Goal: Navigation & Orientation: Find specific page/section

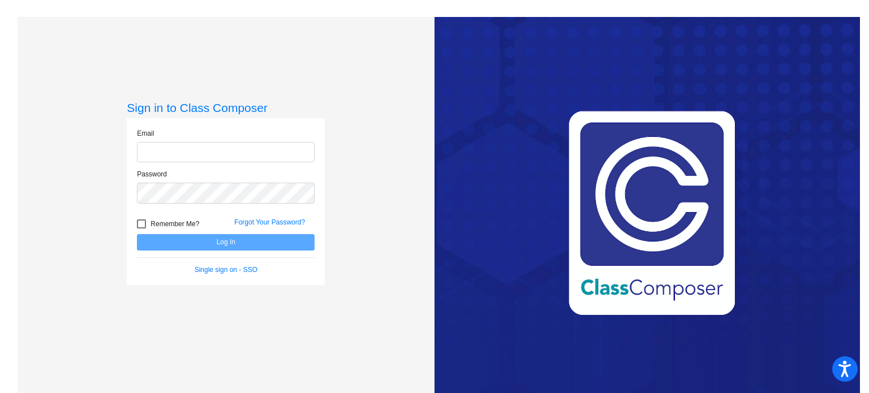
click at [232, 150] on input "email" at bounding box center [226, 152] width 178 height 21
type input "[EMAIL_ADDRESS][DOMAIN_NAME]"
click at [232, 150] on input "[EMAIL_ADDRESS][DOMAIN_NAME]" at bounding box center [226, 152] width 178 height 21
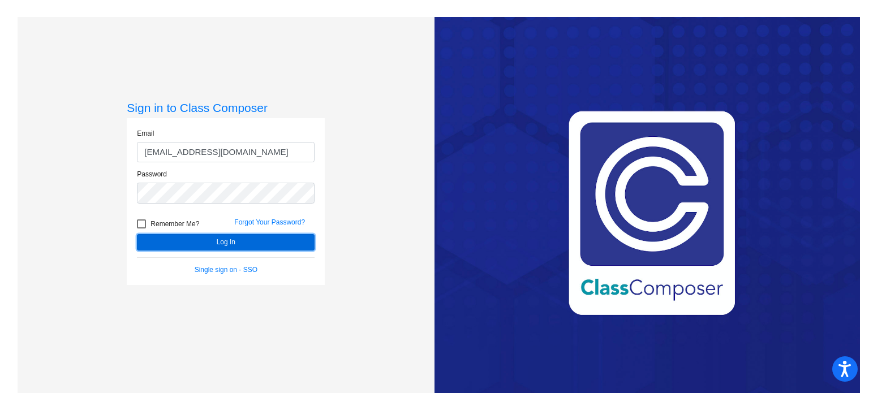
click at [219, 240] on button "Log In" at bounding box center [226, 242] width 178 height 16
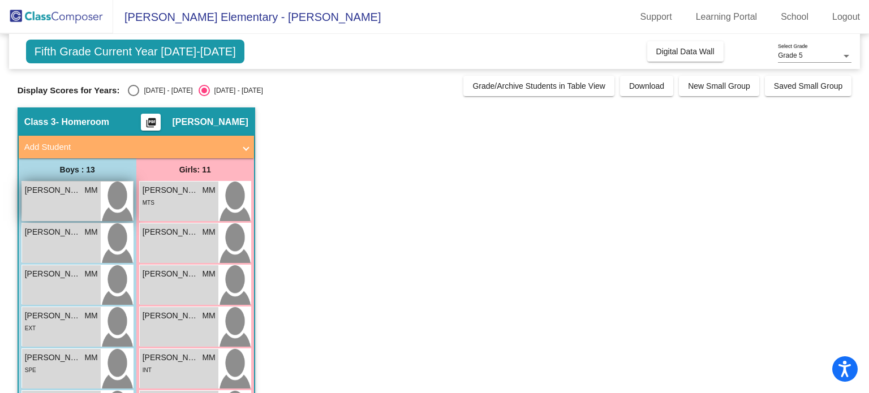
click at [44, 204] on div "[PERSON_NAME] MM lock do_not_disturb_alt" at bounding box center [61, 202] width 79 height 40
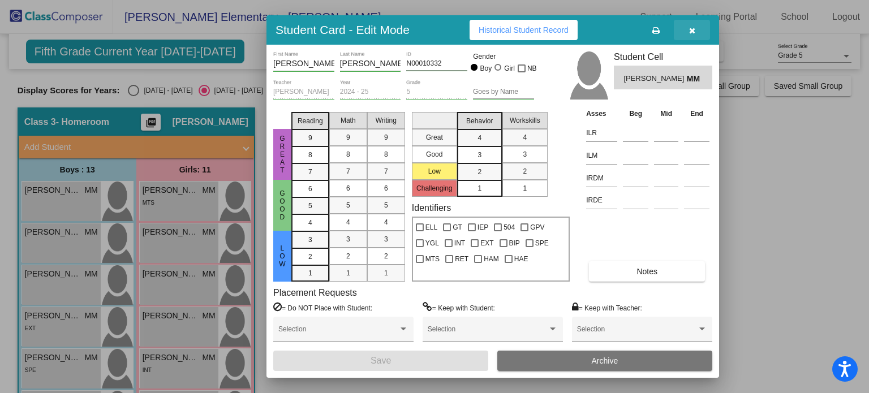
click at [694, 31] on button "button" at bounding box center [692, 30] width 36 height 20
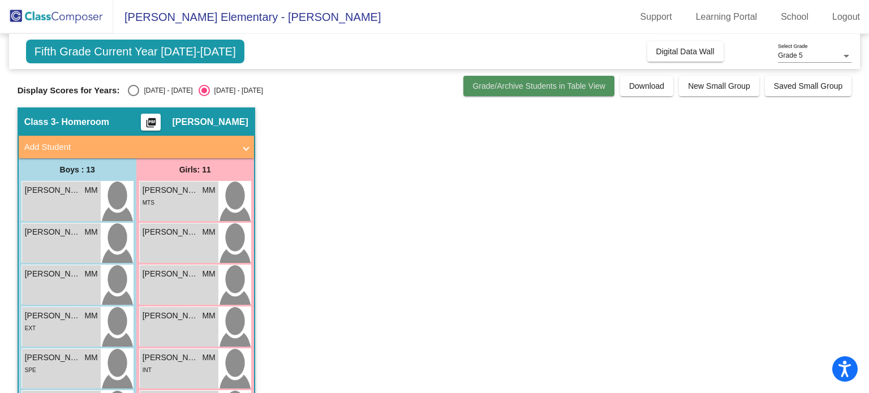
click at [521, 88] on span "Grade/Archive Students in Table View" at bounding box center [538, 85] width 133 height 9
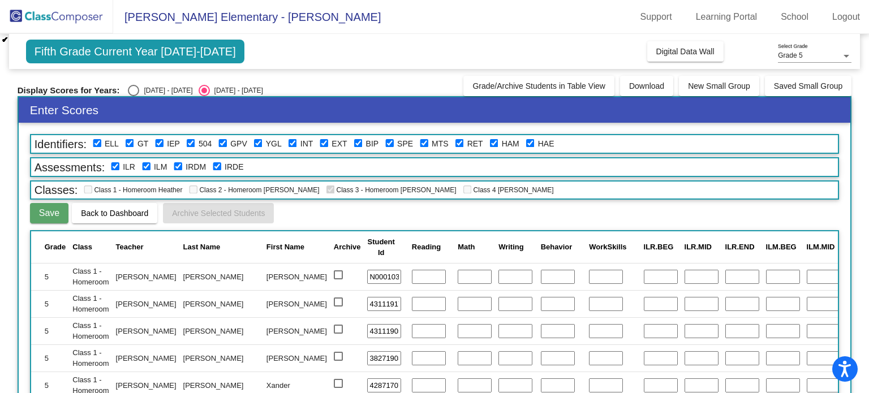
click at [59, 16] on img at bounding box center [56, 16] width 113 height 33
click at [87, 19] on img at bounding box center [56, 16] width 113 height 33
click at [122, 52] on span "Fifth Grade Current Year [DATE]-[DATE]" at bounding box center [135, 52] width 218 height 24
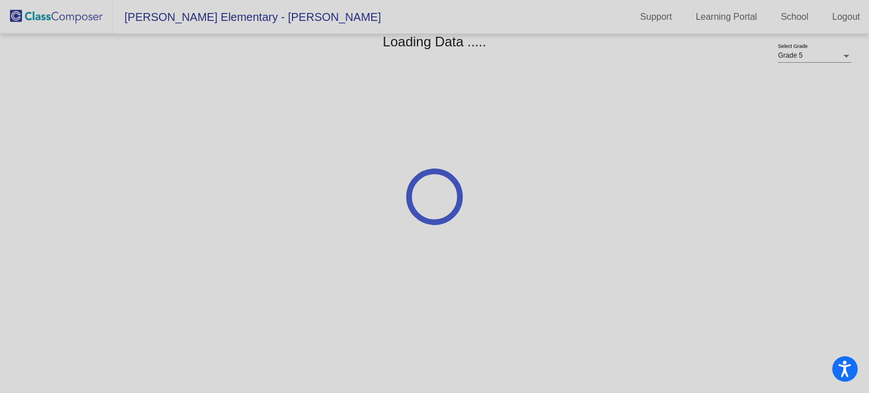
click at [843, 55] on div at bounding box center [846, 56] width 6 height 3
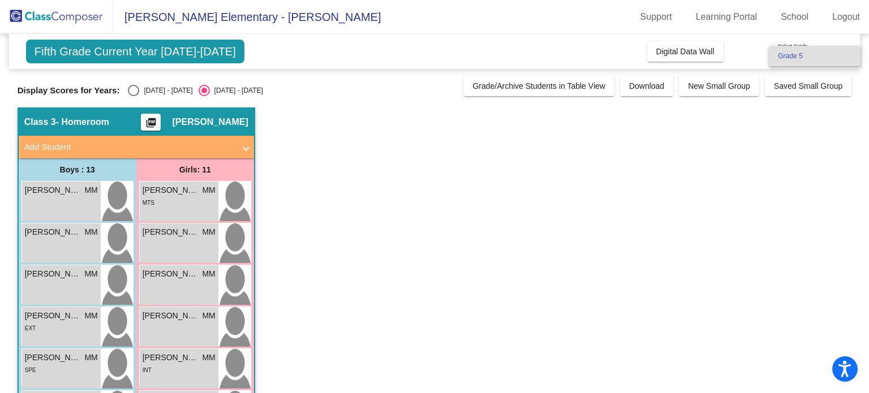
click at [843, 55] on span "Grade 5" at bounding box center [815, 56] width 74 height 20
click at [843, 55] on div at bounding box center [846, 56] width 6 height 3
click at [843, 55] on span "Grade 5" at bounding box center [815, 56] width 74 height 20
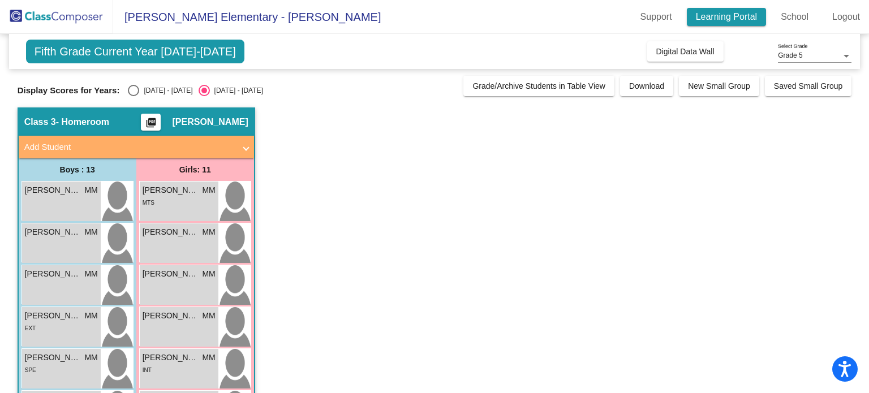
click at [719, 18] on link "Learning Portal" at bounding box center [727, 17] width 80 height 18
